Goal: Task Accomplishment & Management: Manage account settings

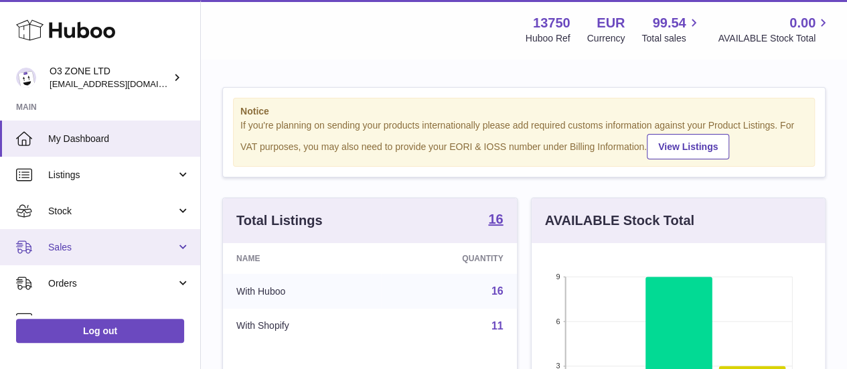
scroll to position [134, 0]
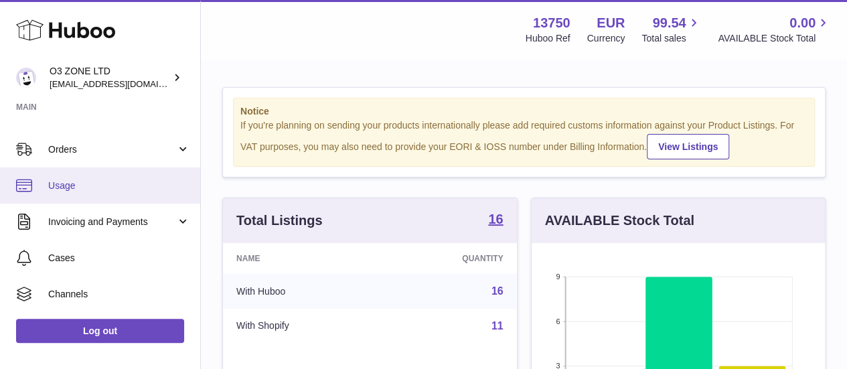
click at [88, 187] on span "Usage" at bounding box center [119, 185] width 142 height 13
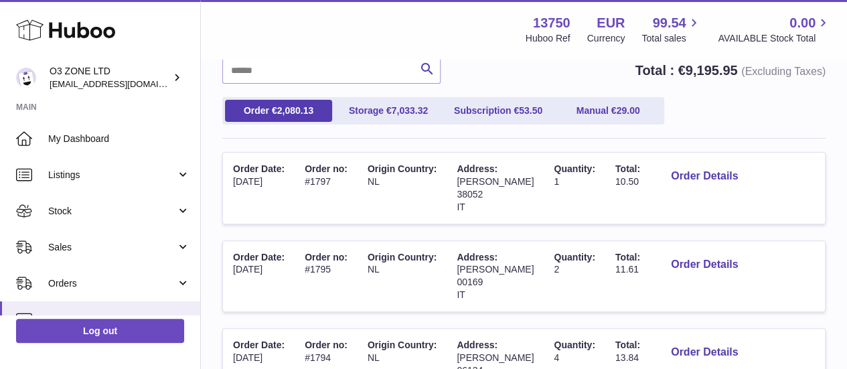
scroll to position [134, 0]
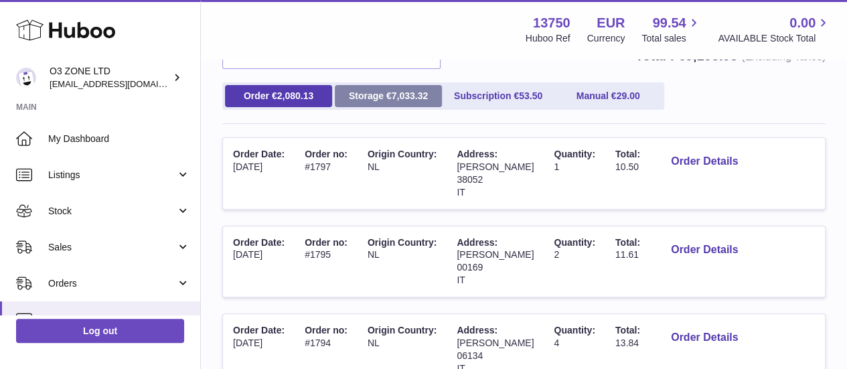
click at [395, 100] on span "7,033.32" at bounding box center [410, 95] width 37 height 11
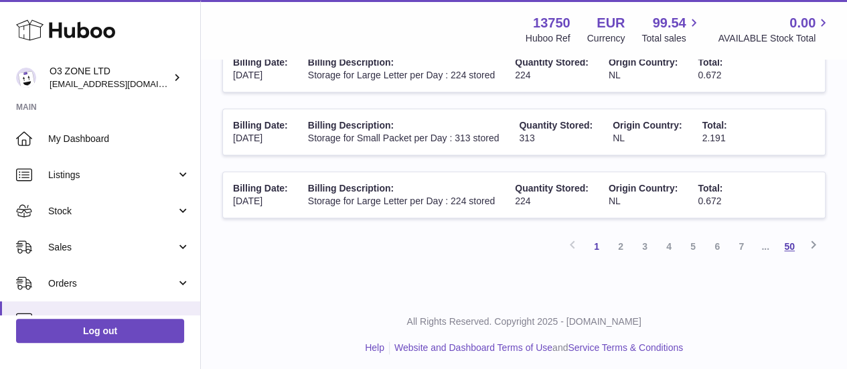
click at [792, 247] on link "50" at bounding box center [789, 246] width 24 height 24
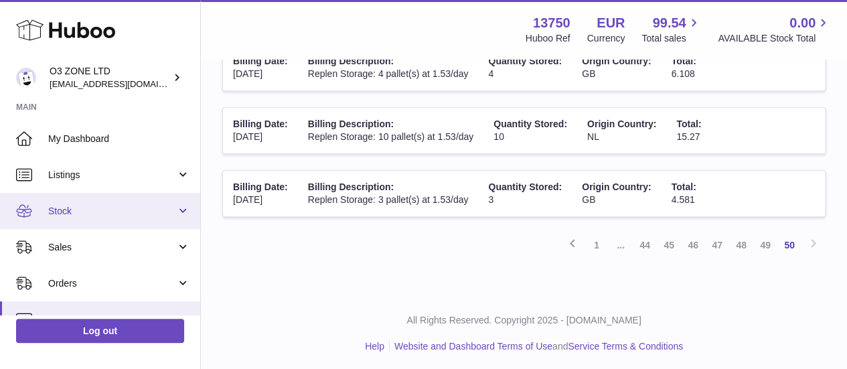
scroll to position [134, 0]
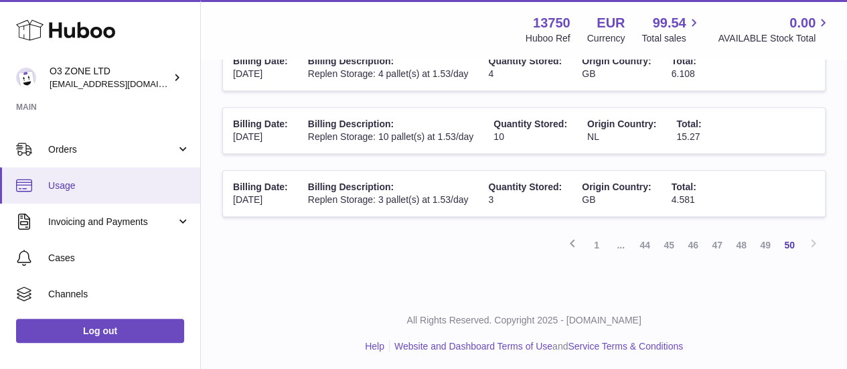
click at [80, 188] on span "Usage" at bounding box center [119, 185] width 142 height 13
